Goal: Transaction & Acquisition: Purchase product/service

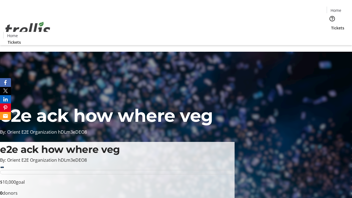
click at [331, 25] on span "Tickets" at bounding box center [337, 28] width 13 height 6
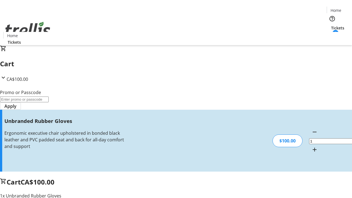
type input "FREE"
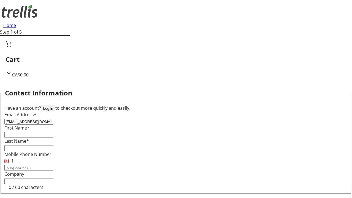
type input "[EMAIL_ADDRESS][DOMAIN_NAME]"
type input "[PERSON_NAME]"
type input "Lueilwitz"
